Goal: Information Seeking & Learning: Learn about a topic

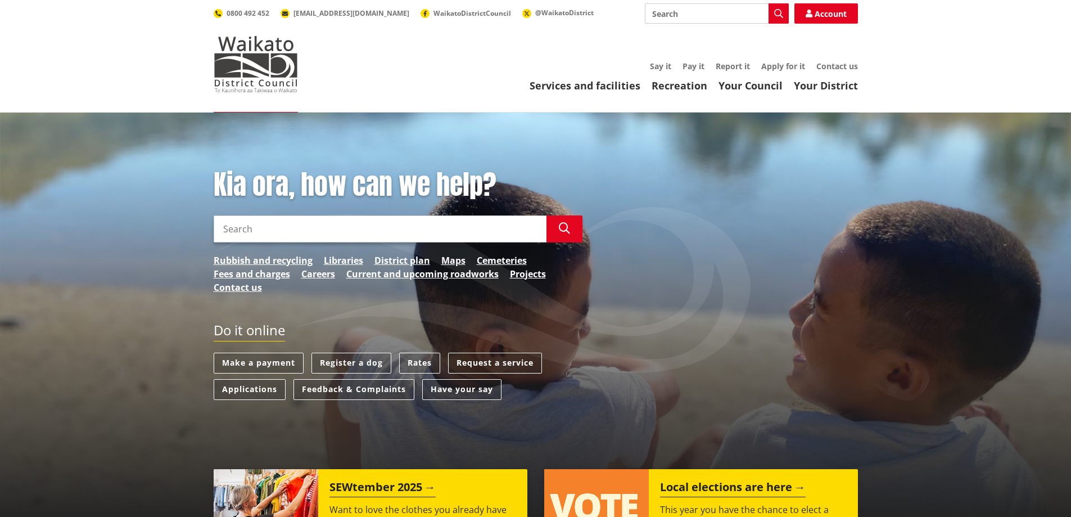
click at [257, 235] on input "Search" at bounding box center [380, 228] width 333 height 27
type input "i"
click at [570, 85] on link "Services and facilities" at bounding box center [585, 85] width 111 height 13
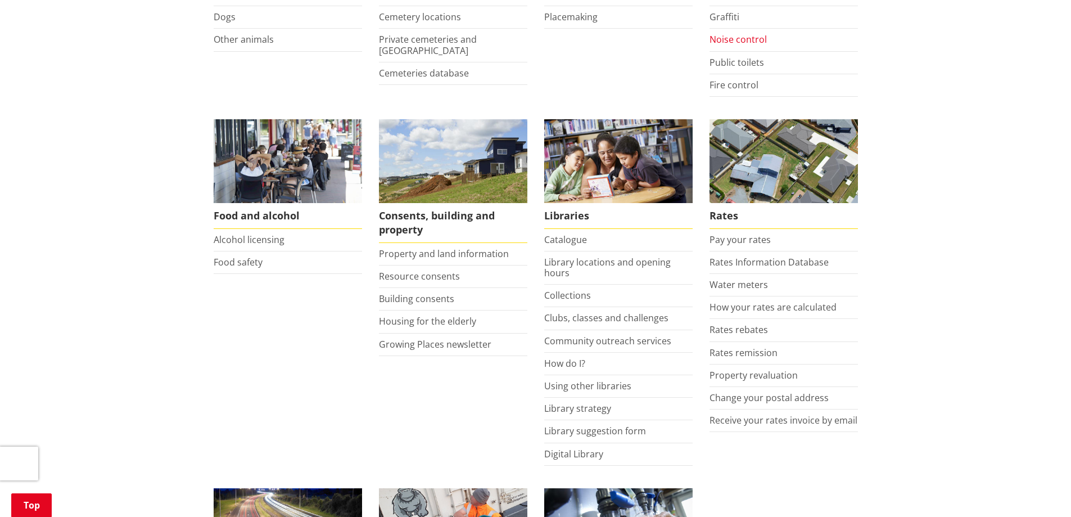
scroll to position [506, 0]
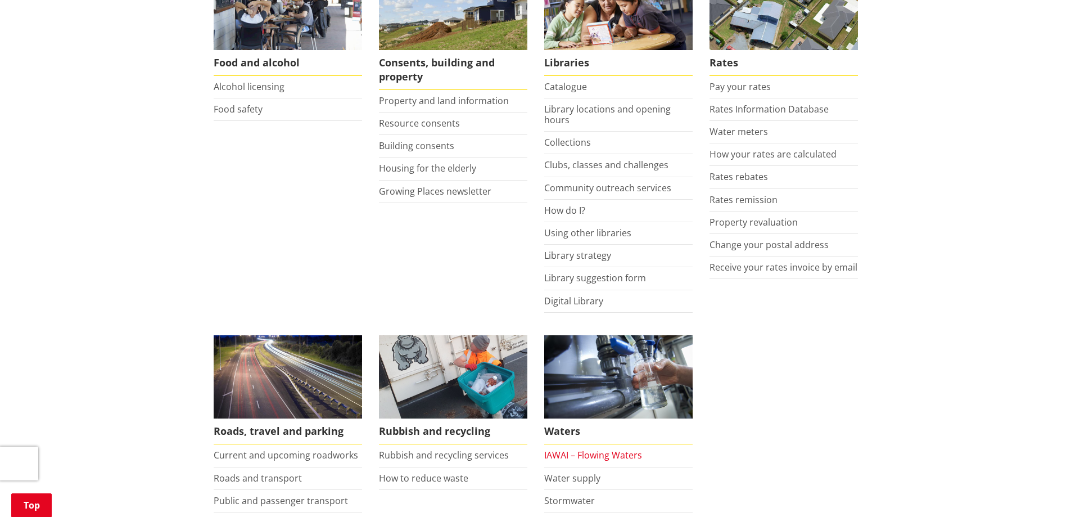
click at [573, 449] on link "IAWAI – Flowing Waters" at bounding box center [593, 455] width 98 height 12
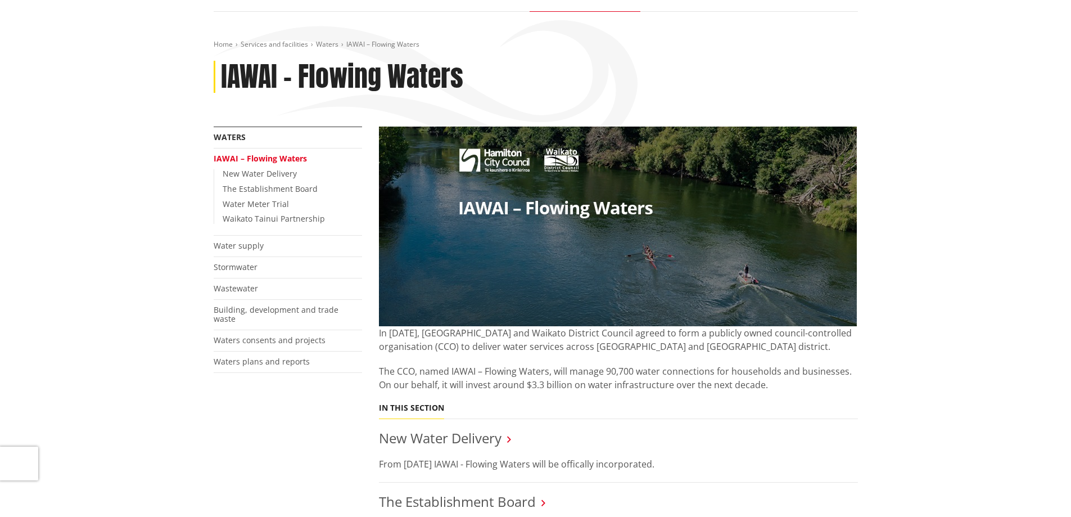
scroll to position [112, 0]
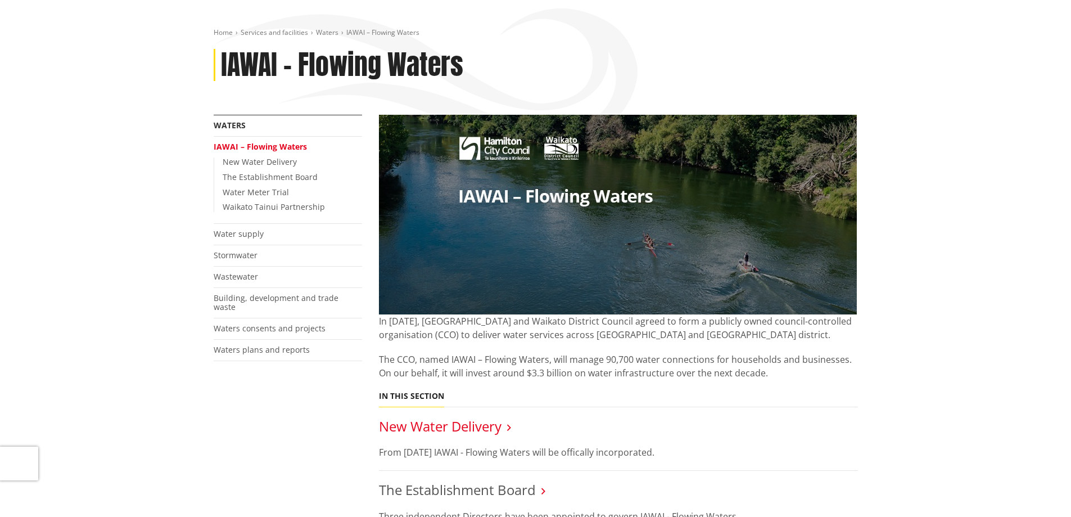
click at [421, 427] on link "New Water Delivery" at bounding box center [440, 426] width 123 height 19
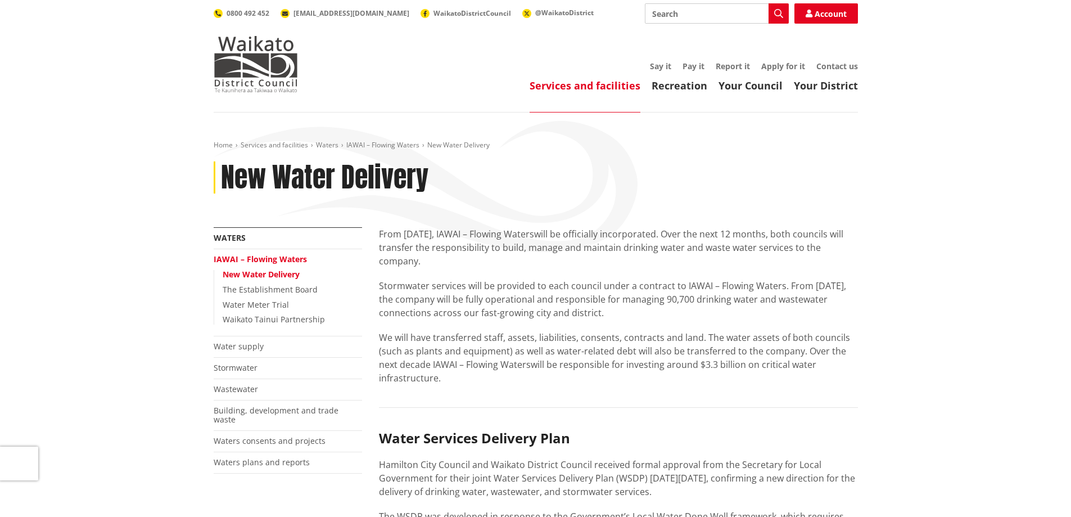
click at [270, 259] on link "IAWAI – Flowing Waters" at bounding box center [260, 259] width 93 height 11
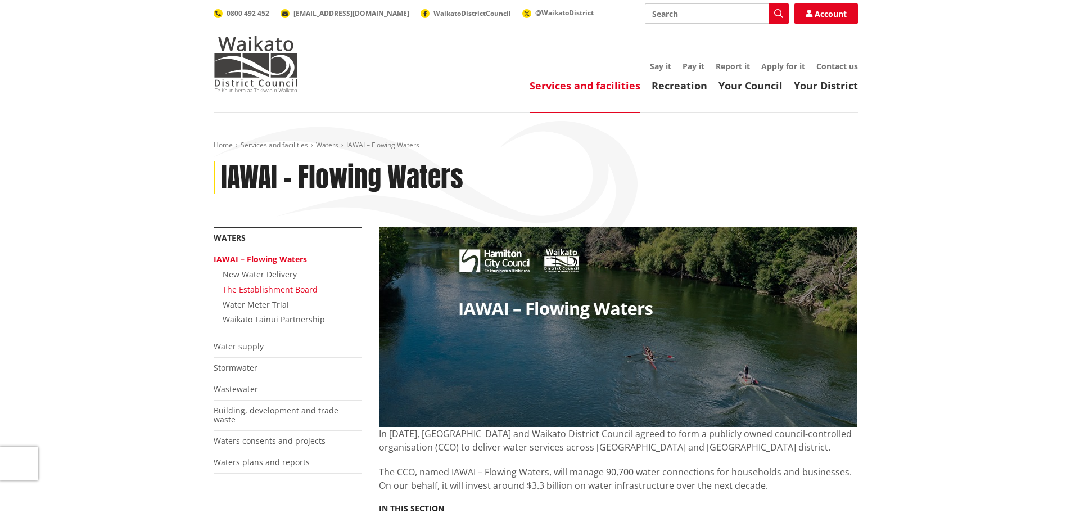
click at [263, 292] on link "The Establishment Board" at bounding box center [270, 289] width 95 height 11
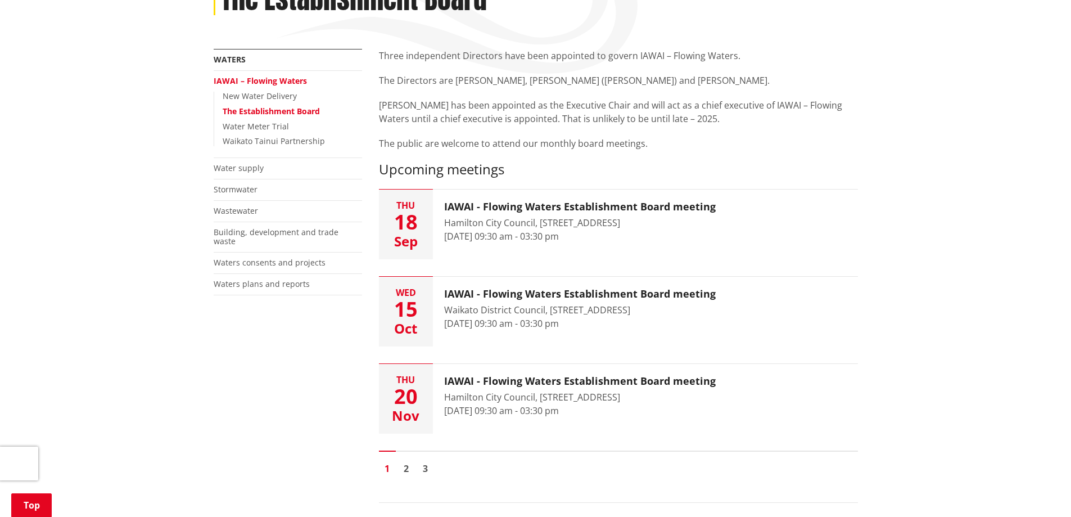
scroll to position [169, 0]
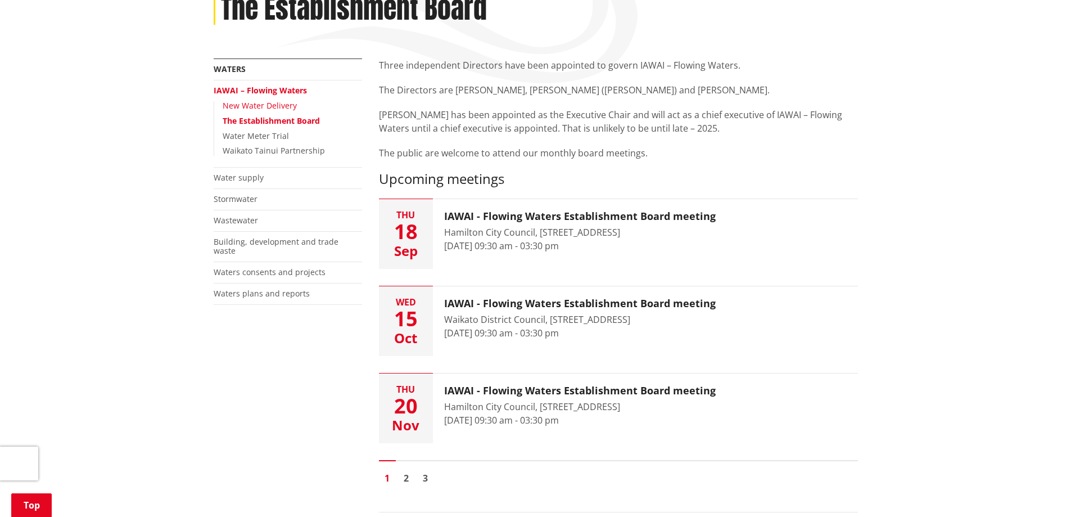
click at [264, 102] on link "New Water Delivery" at bounding box center [260, 105] width 74 height 11
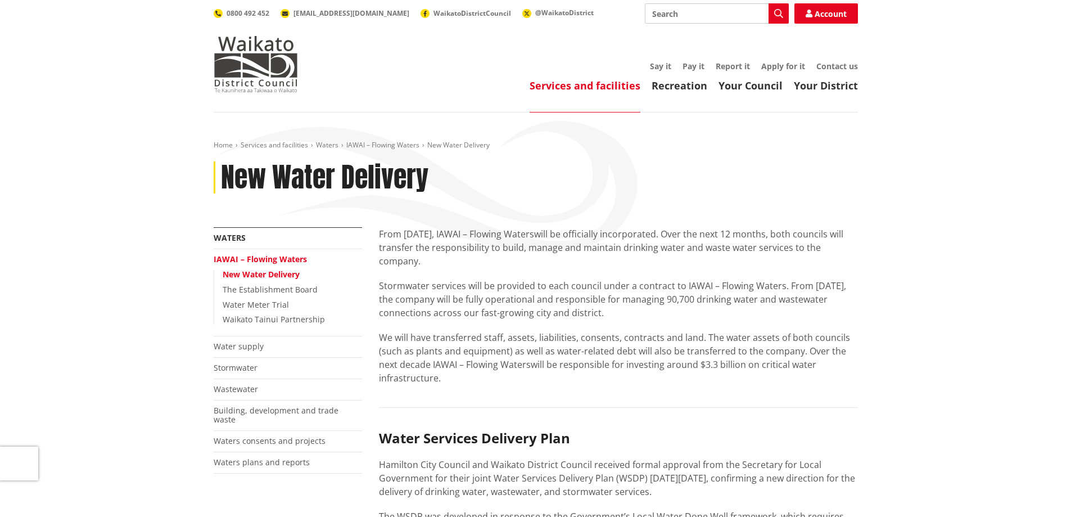
click at [278, 276] on link "New Water Delivery" at bounding box center [261, 274] width 77 height 11
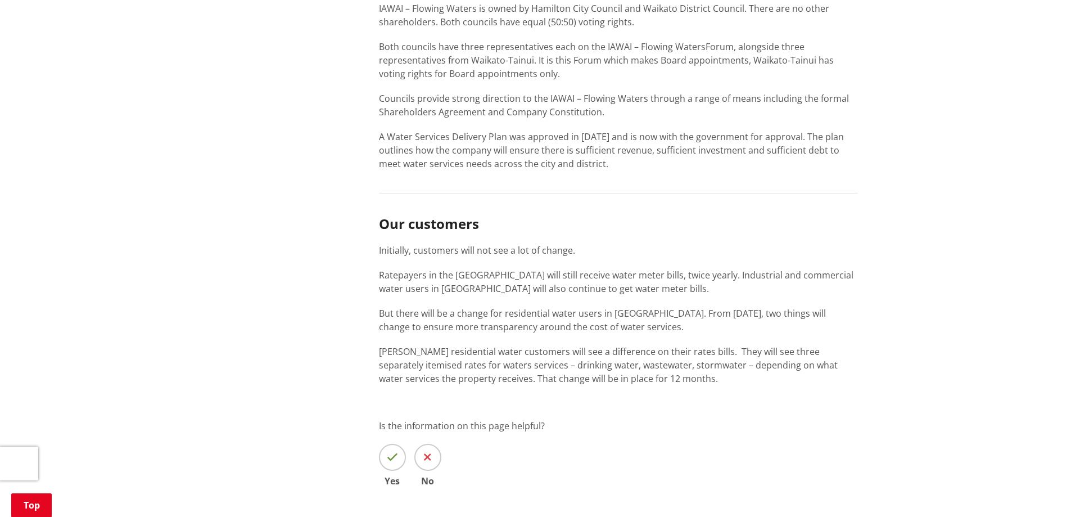
scroll to position [787, 0]
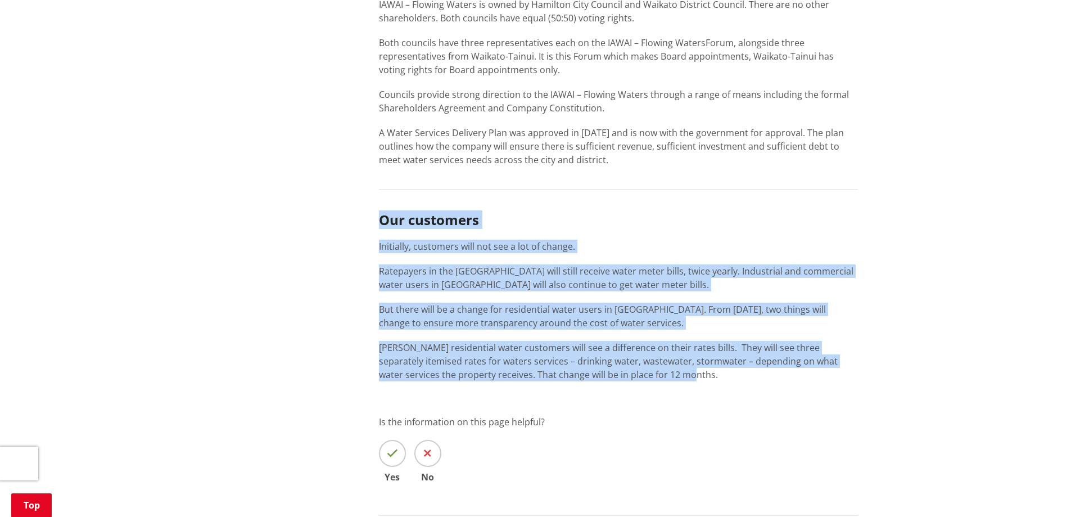
drag, startPoint x: 380, startPoint y: 219, endPoint x: 684, endPoint y: 379, distance: 343.1
click at [684, 379] on div "Our customers Initially, customers will not see a lot of change. [GEOGRAPHIC_DA…" at bounding box center [618, 296] width 479 height 169
copy div "Our customers Initially, customers will not see a lot of change. [GEOGRAPHIC_DA…"
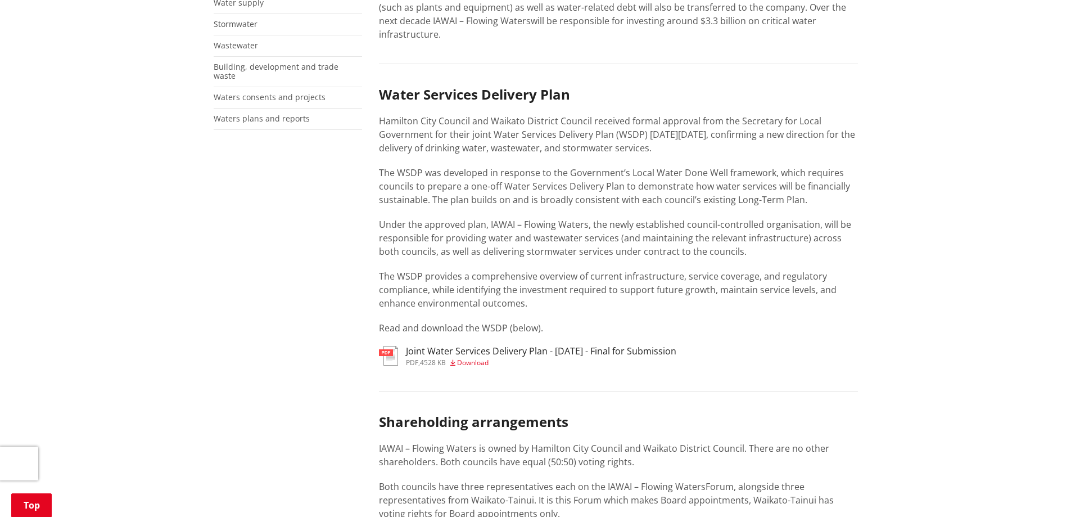
scroll to position [169, 0]
